Goal: Find specific page/section: Find specific page/section

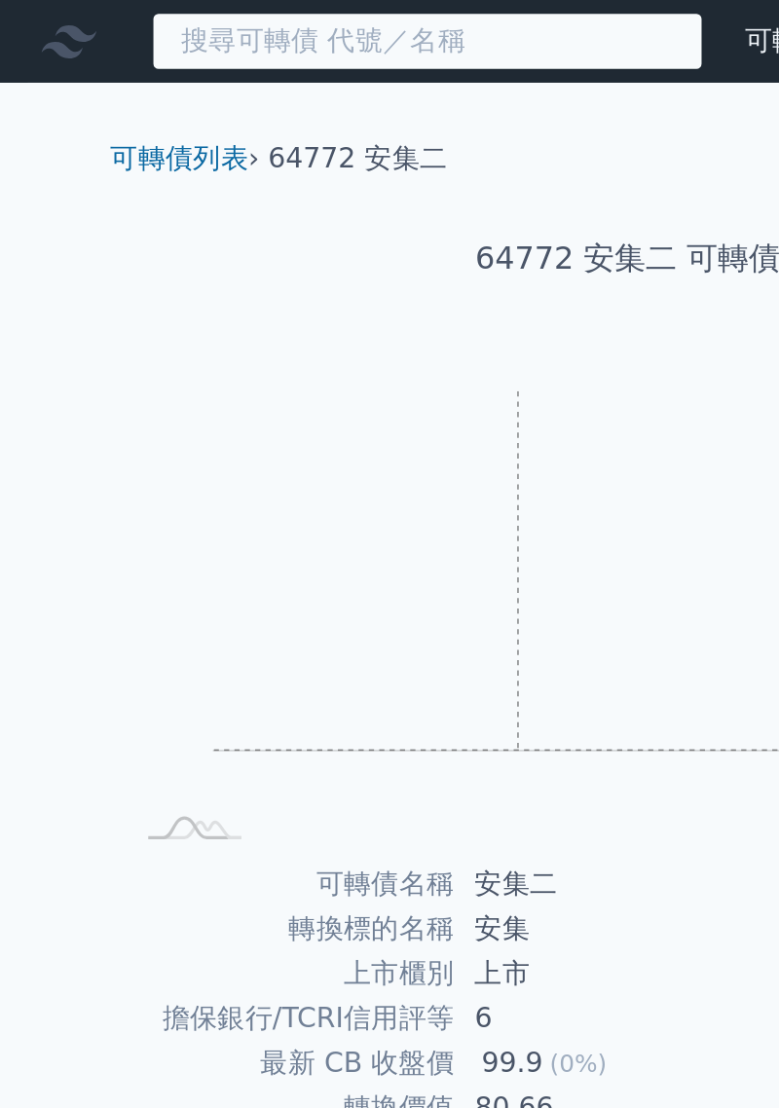
click at [146, 27] on input at bounding box center [242, 23] width 312 height 33
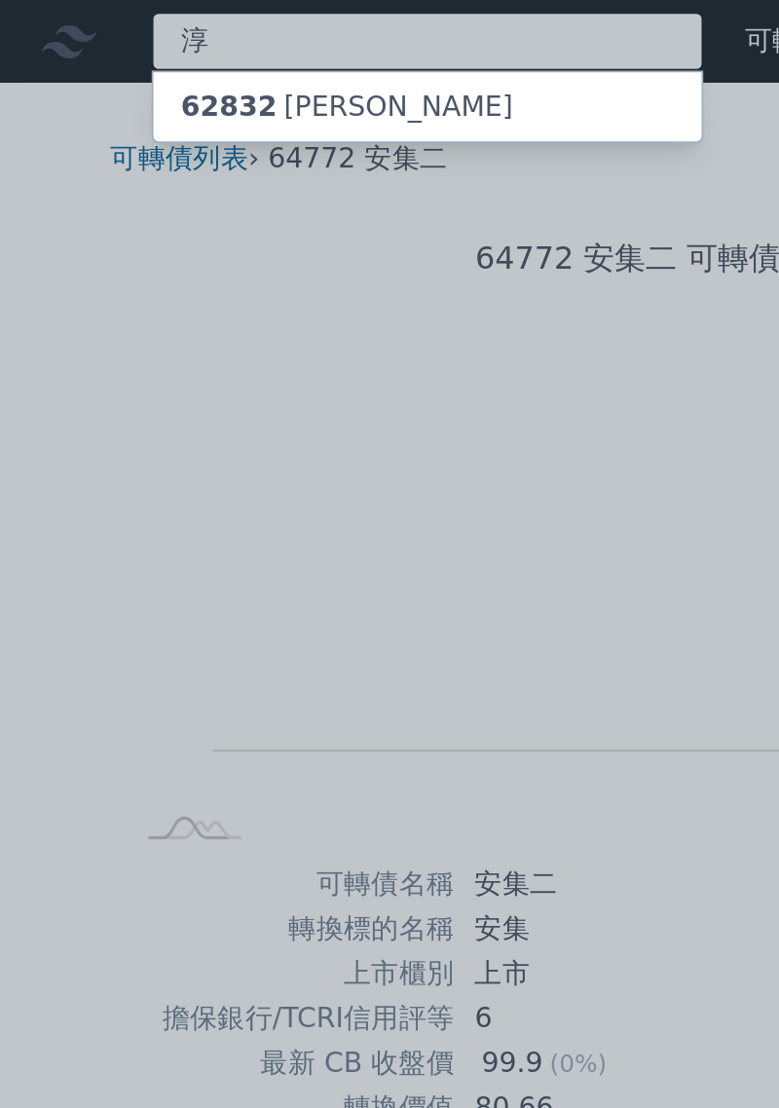
type input "淳"
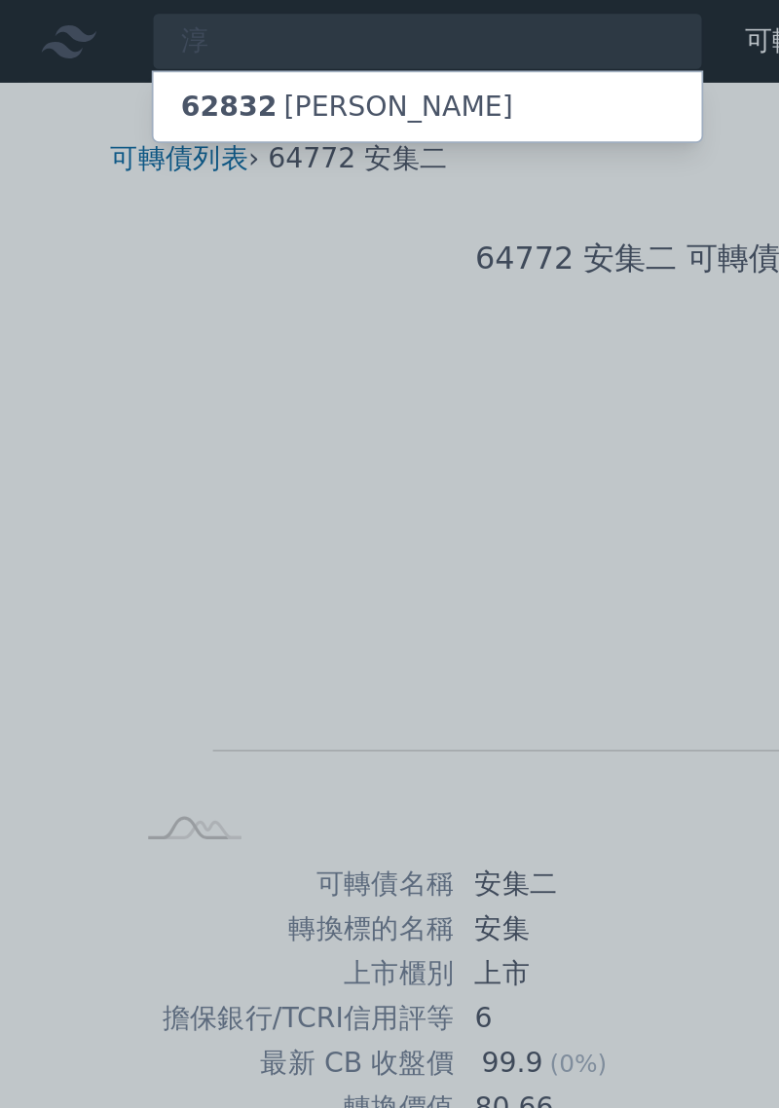
click at [168, 54] on div "62832 淳安二" at bounding box center [196, 60] width 188 height 23
